Goal: Information Seeking & Learning: Learn about a topic

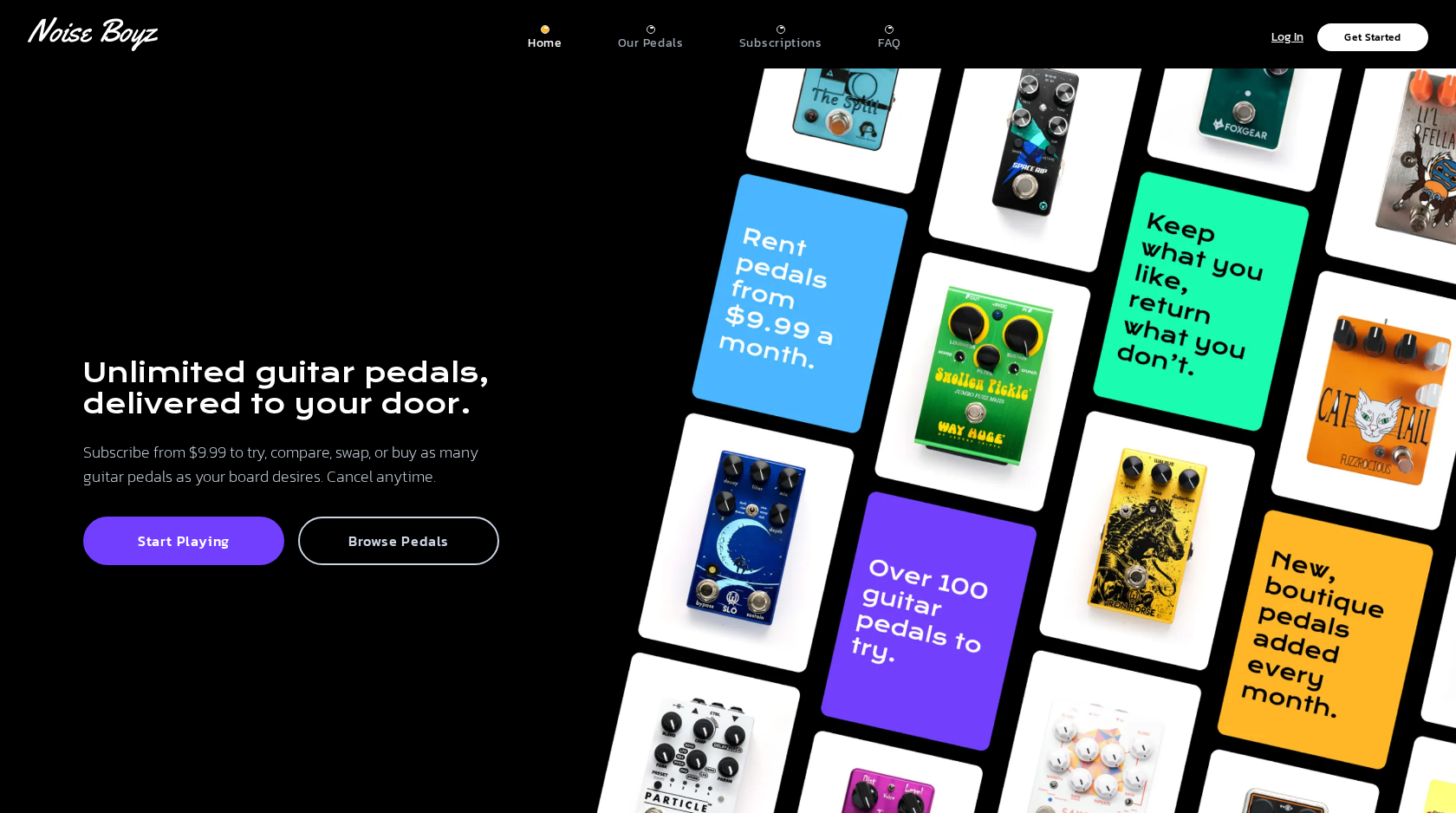
click at [458, 544] on p "Browse Pedals" at bounding box center [398, 540] width 163 height 18
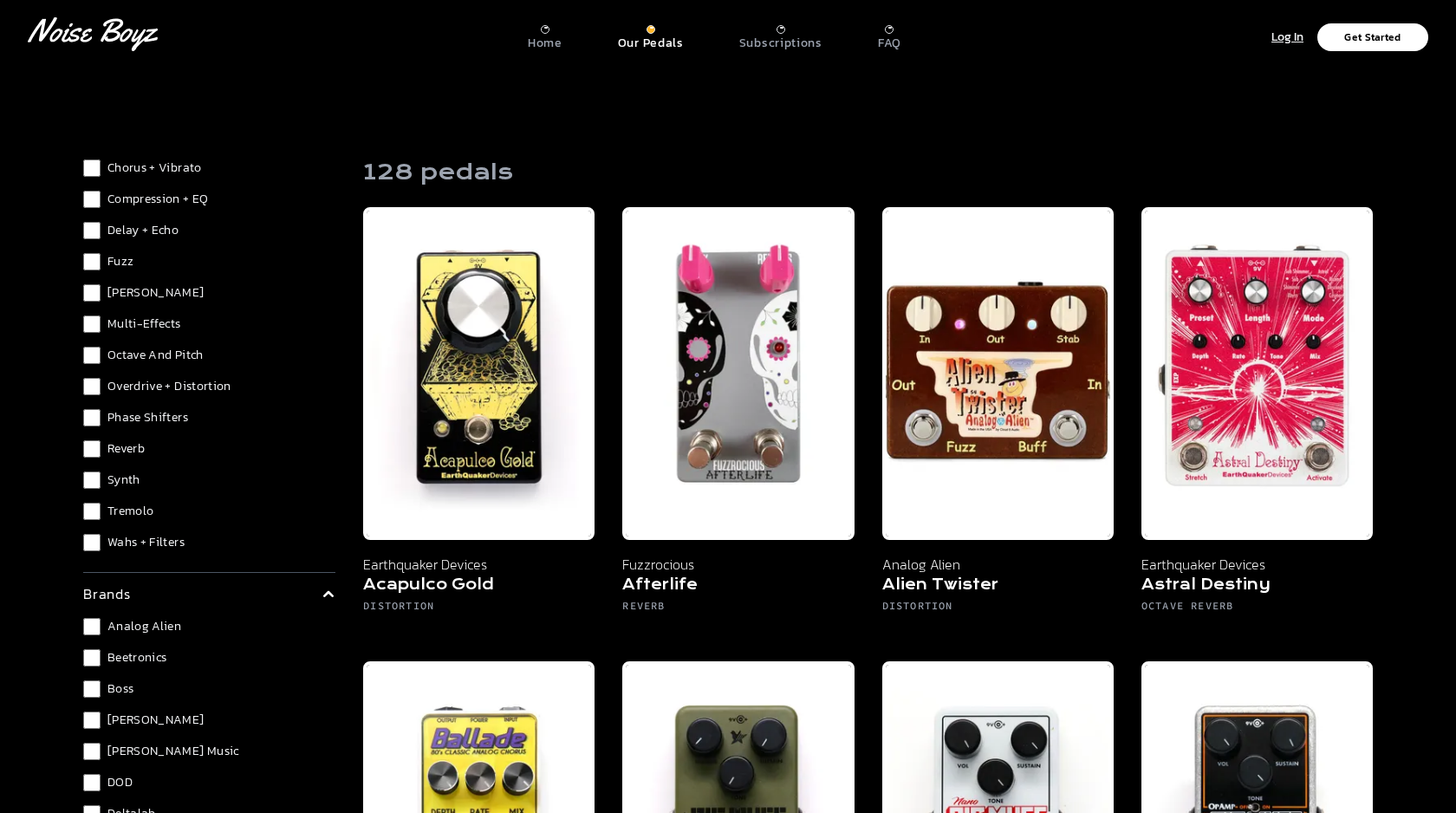
scroll to position [102, 0]
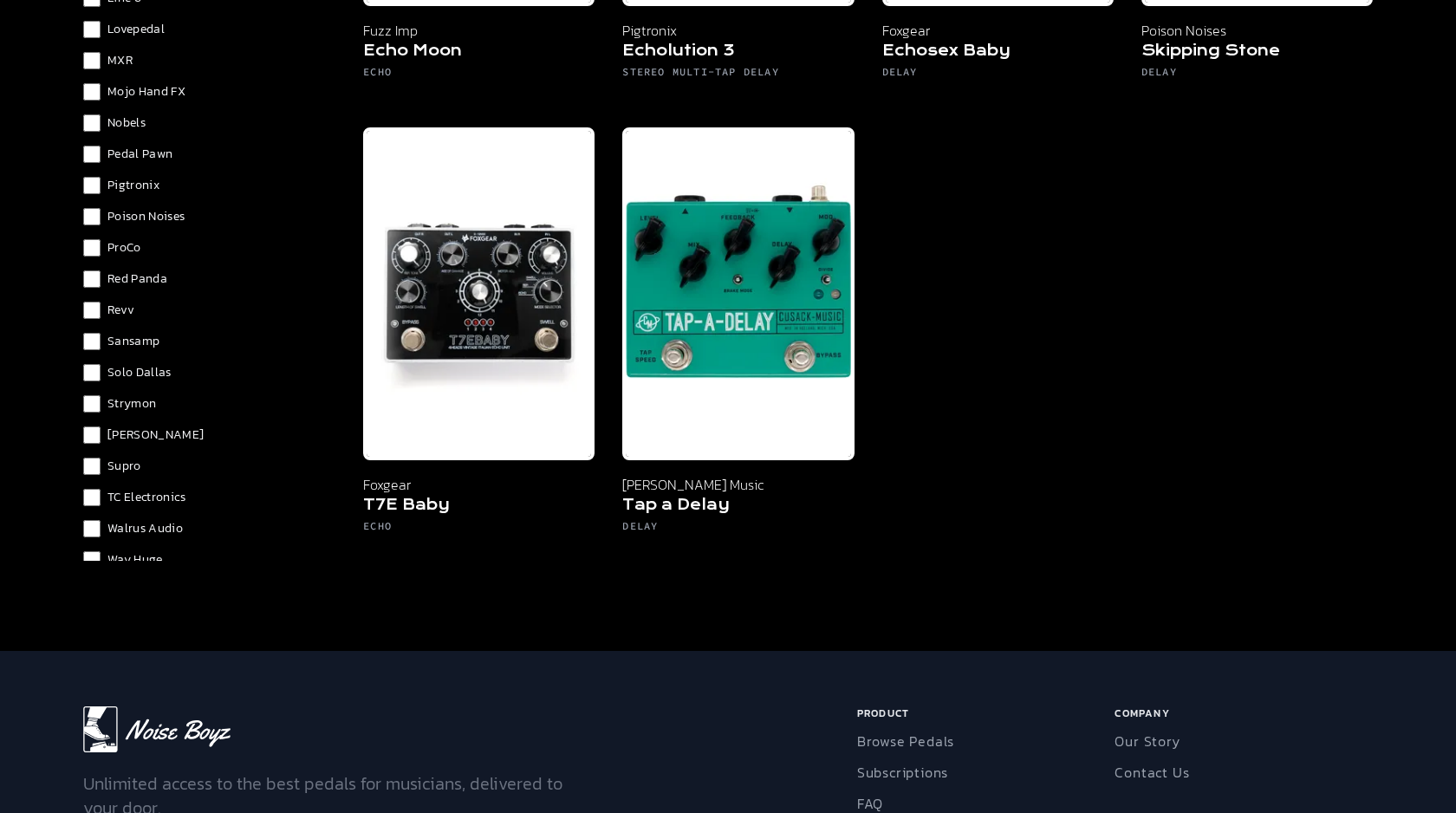
scroll to position [1072, 0]
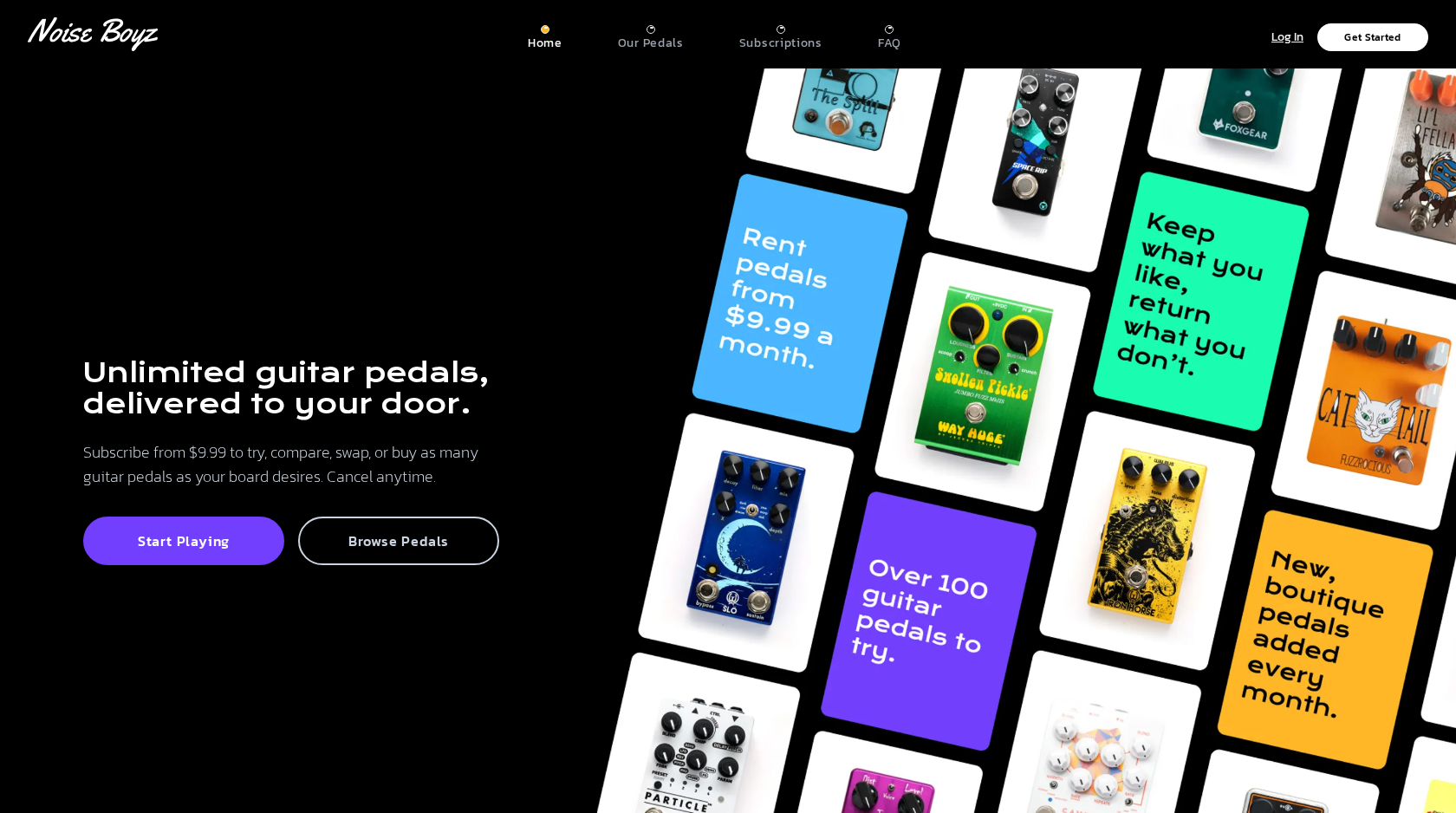
click at [419, 544] on p "Browse Pedals" at bounding box center [398, 540] width 163 height 18
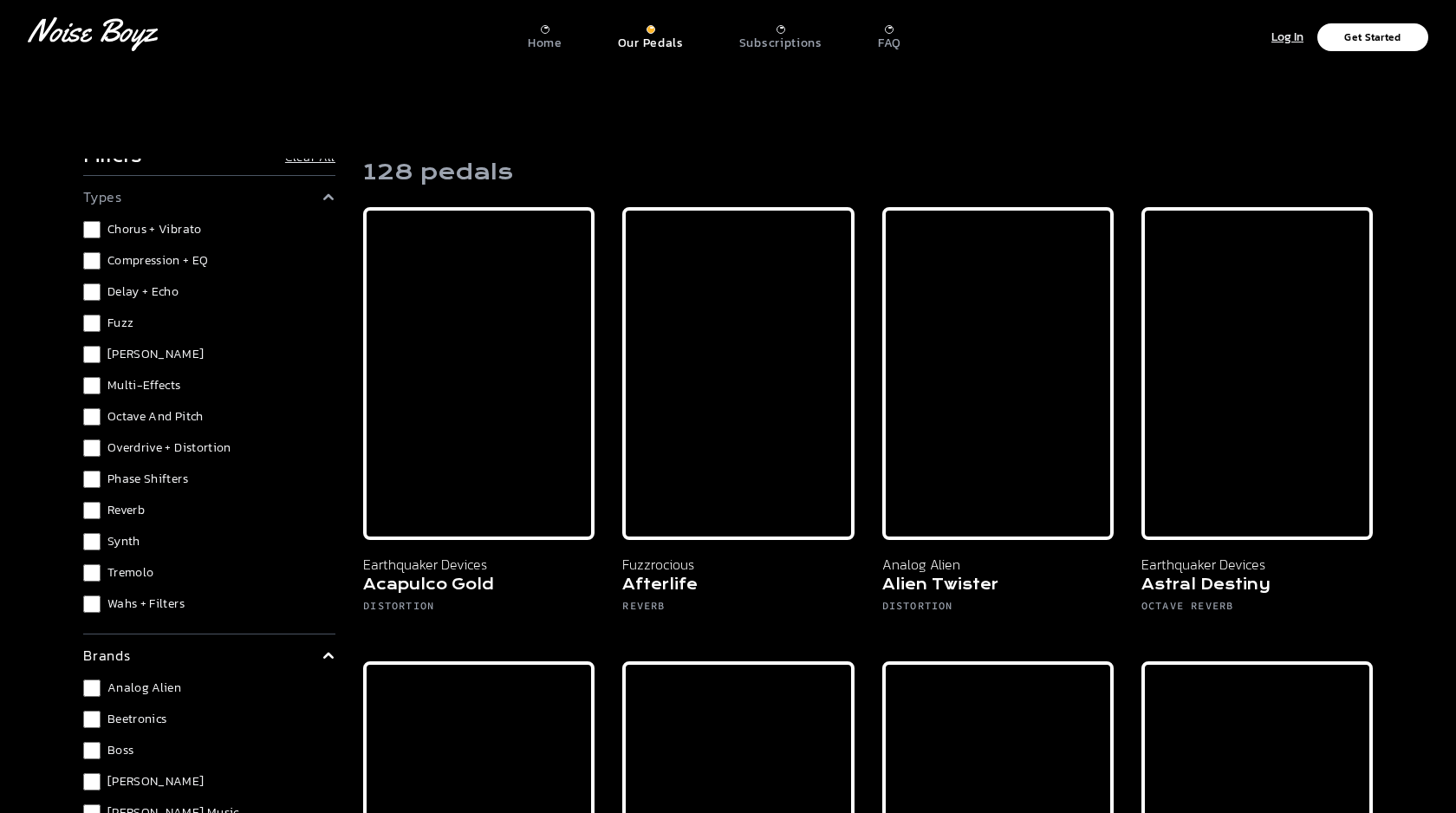
scroll to position [44, 0]
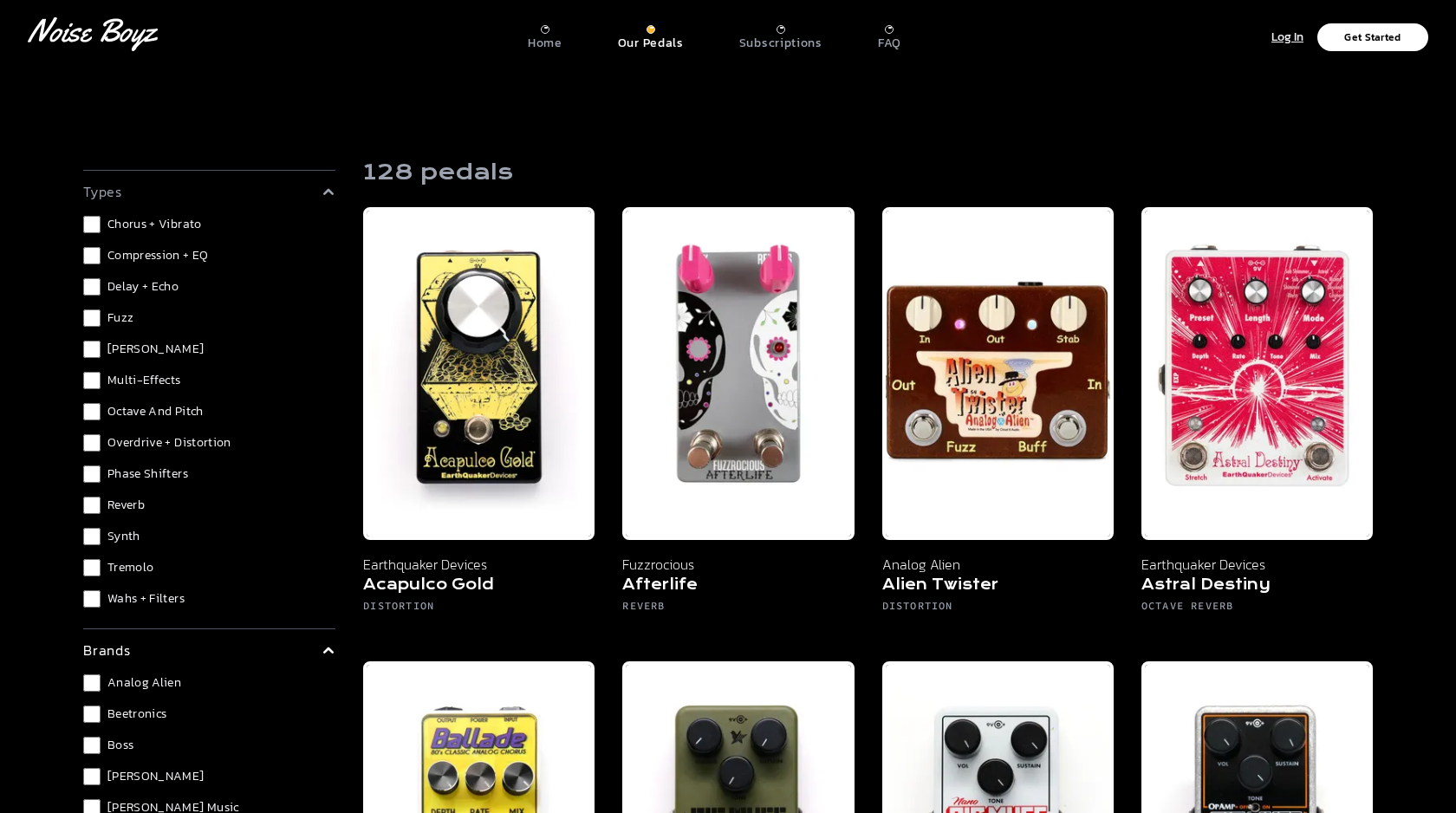
click at [94, 523] on div "Chorus + Vibrato Compression + EQ Delay + Echo Fuzz [PERSON_NAME] Multi-Effects…" at bounding box center [209, 411] width 253 height 392
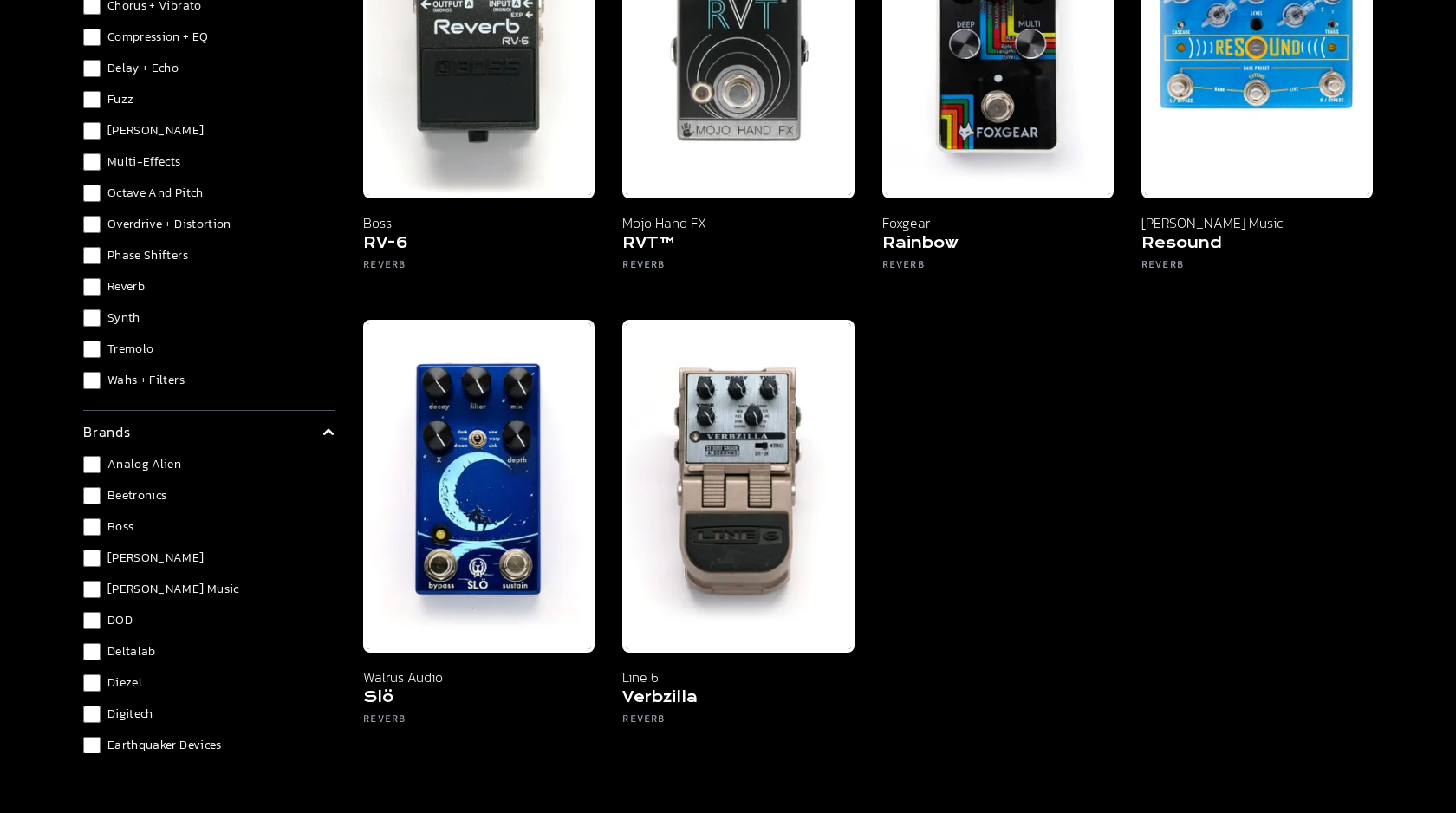
scroll to position [1252, 0]
